Goal: Information Seeking & Learning: Learn about a topic

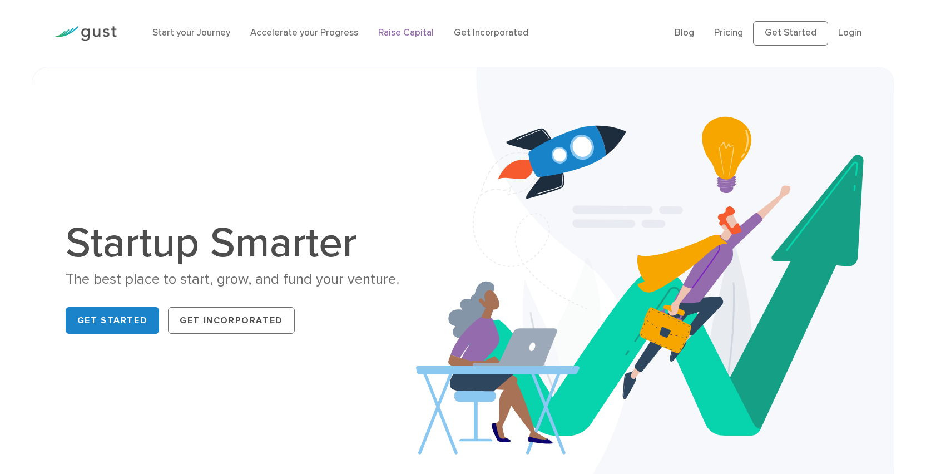
click at [402, 31] on link "Raise Capital" at bounding box center [406, 32] width 56 height 11
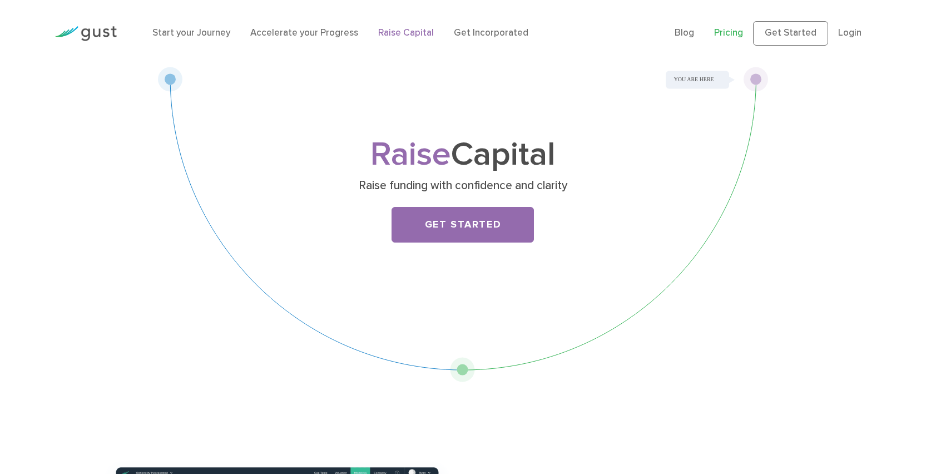
click at [730, 32] on link "Pricing" at bounding box center [728, 32] width 29 height 11
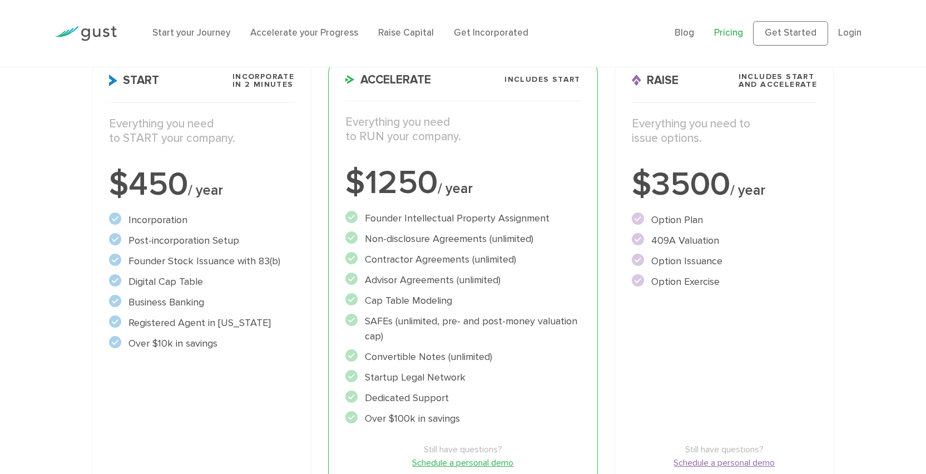
scroll to position [102, 0]
